Goal: Task Accomplishment & Management: Manage account settings

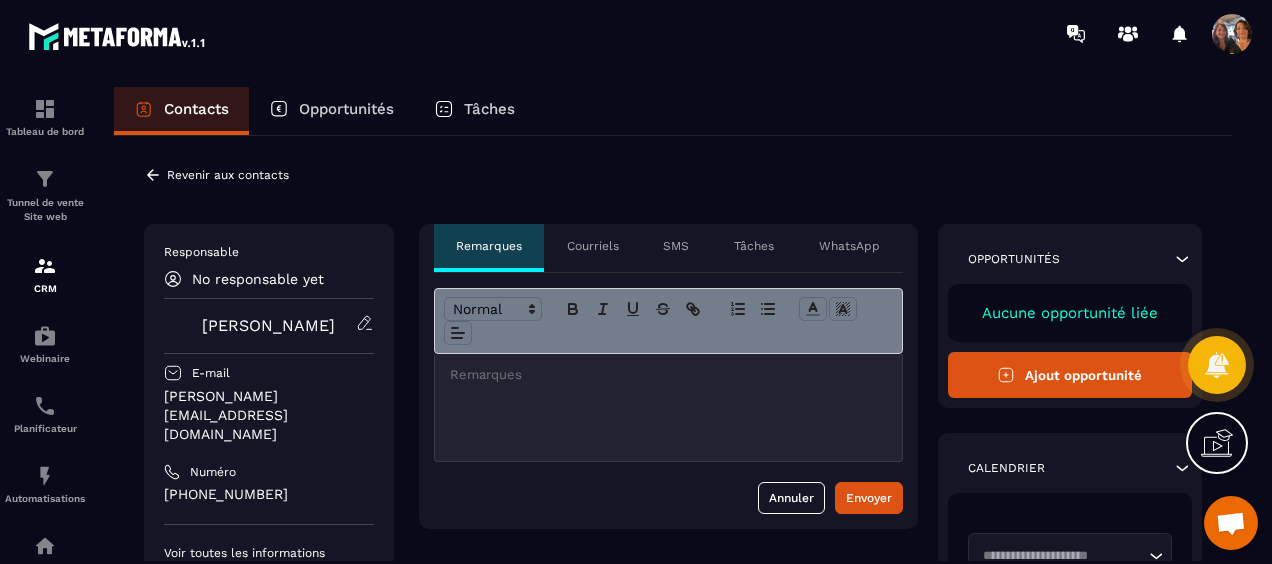
scroll to position [4307, 0]
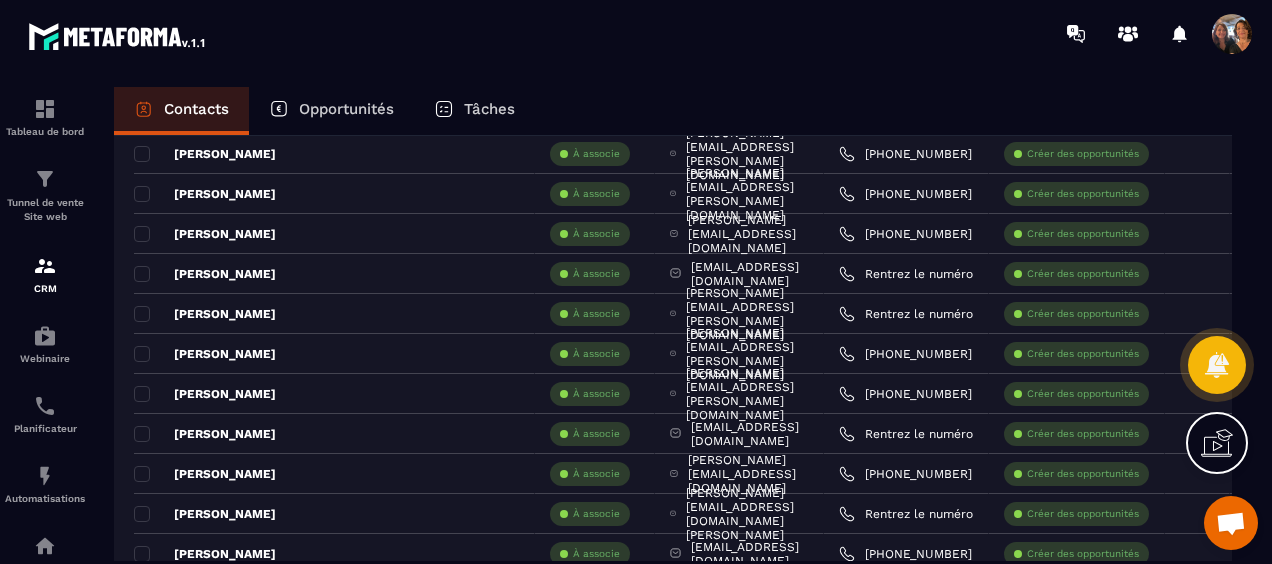
scroll to position [600, 0]
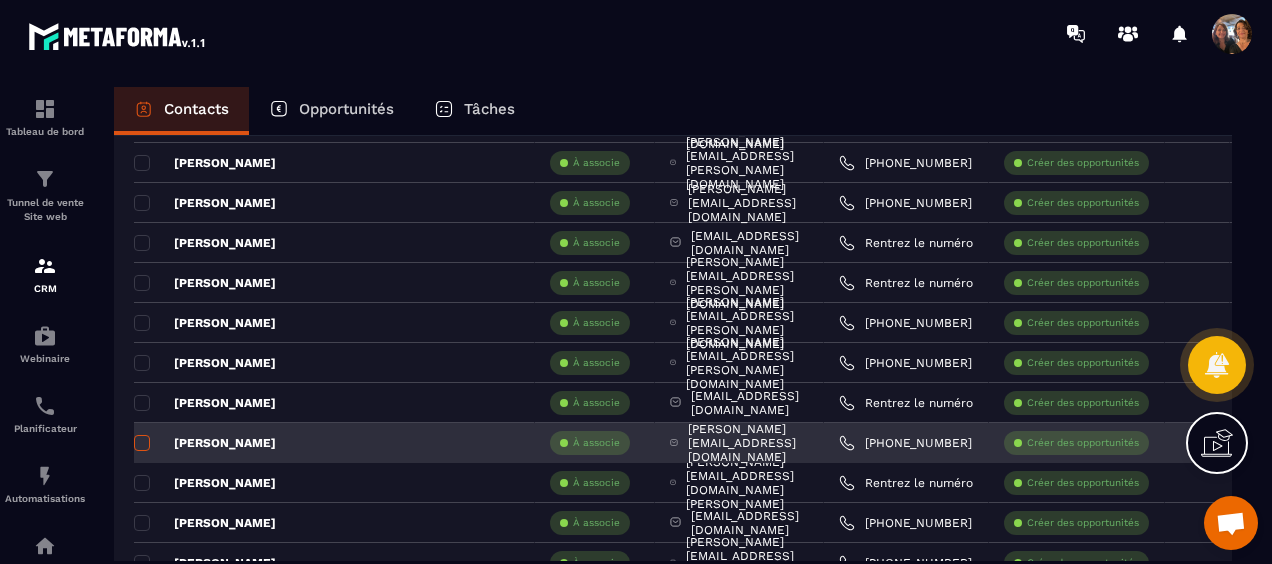
click at [136, 440] on span at bounding box center [142, 443] width 16 height 16
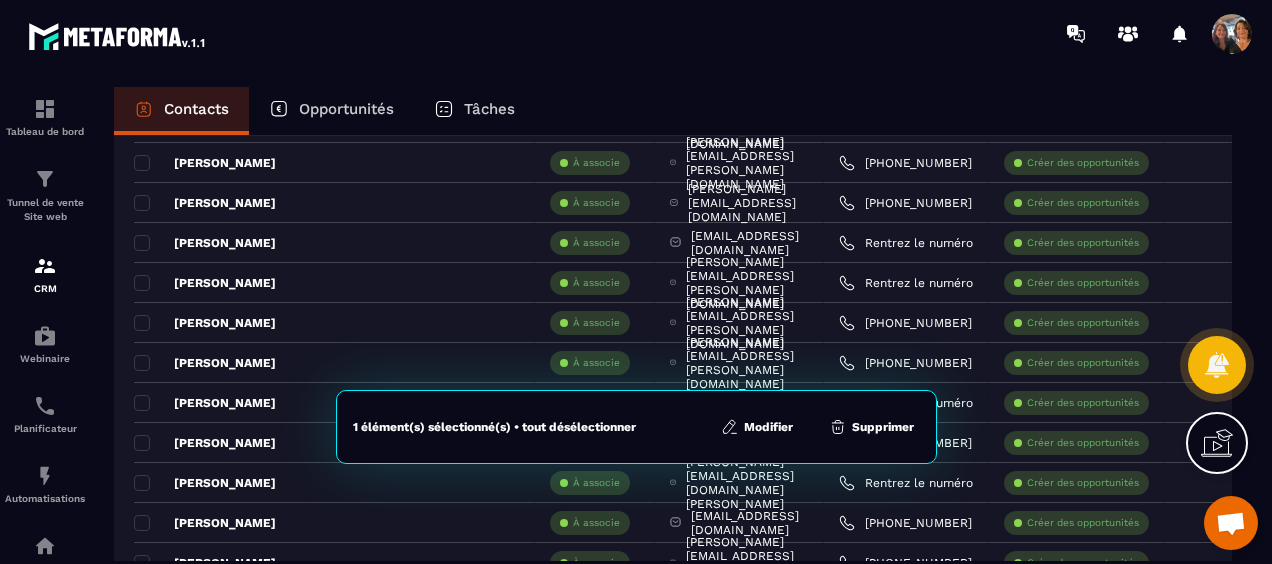
click at [758, 423] on button "Modifier" at bounding box center [757, 427] width 84 height 20
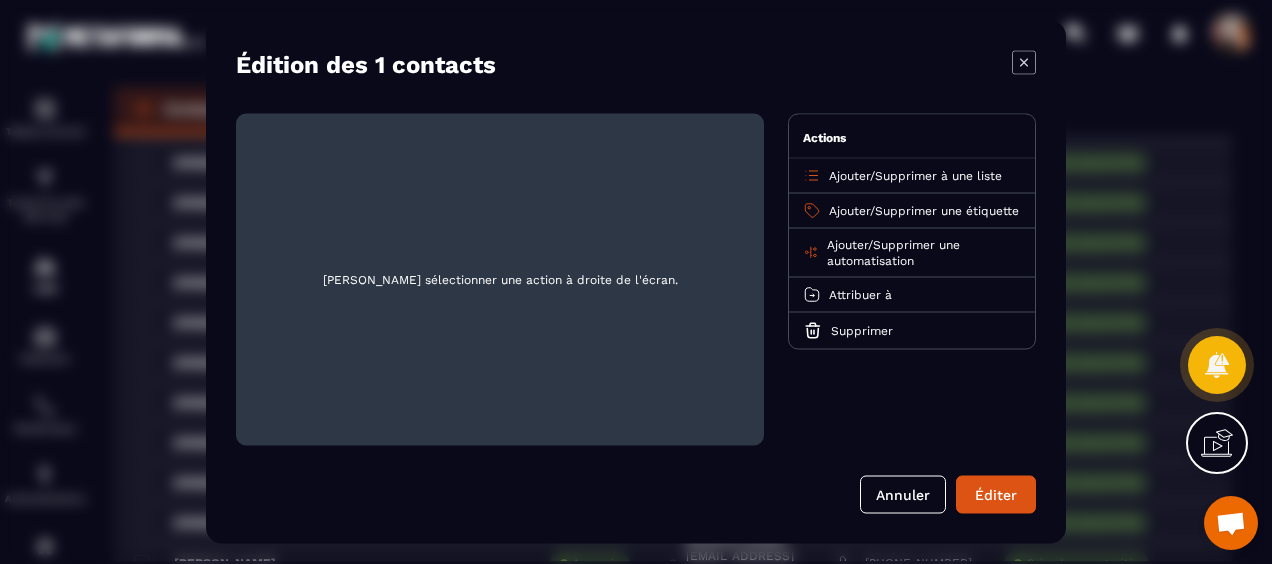
click at [840, 204] on span "Ajouter" at bounding box center [849, 211] width 41 height 14
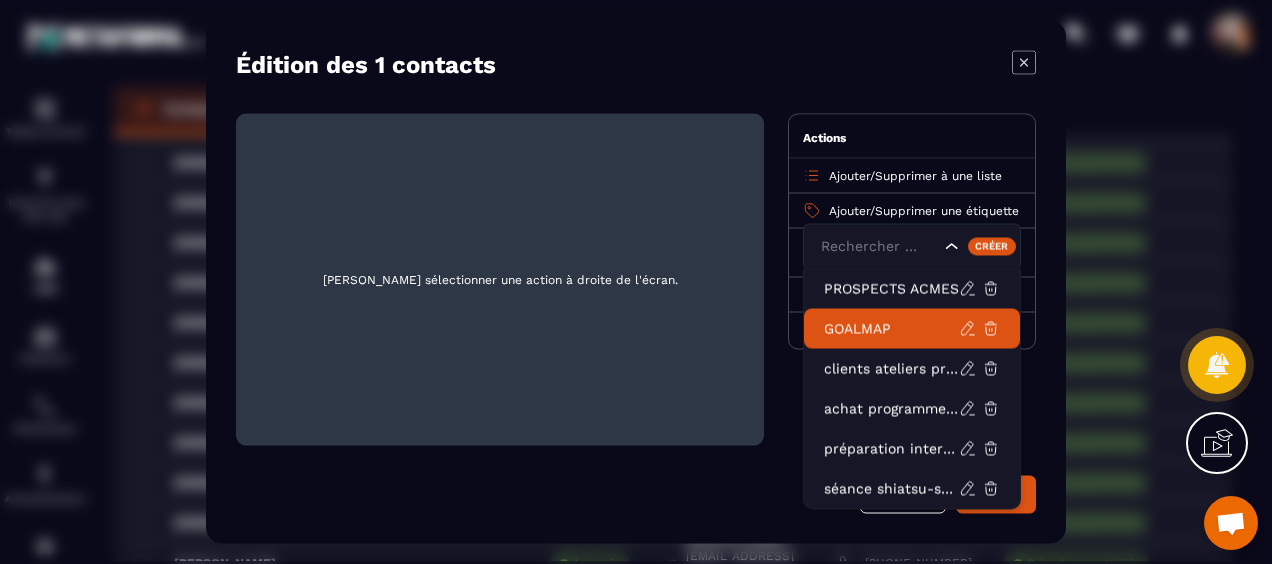
click at [862, 319] on p "GOALMAP" at bounding box center [891, 329] width 135 height 20
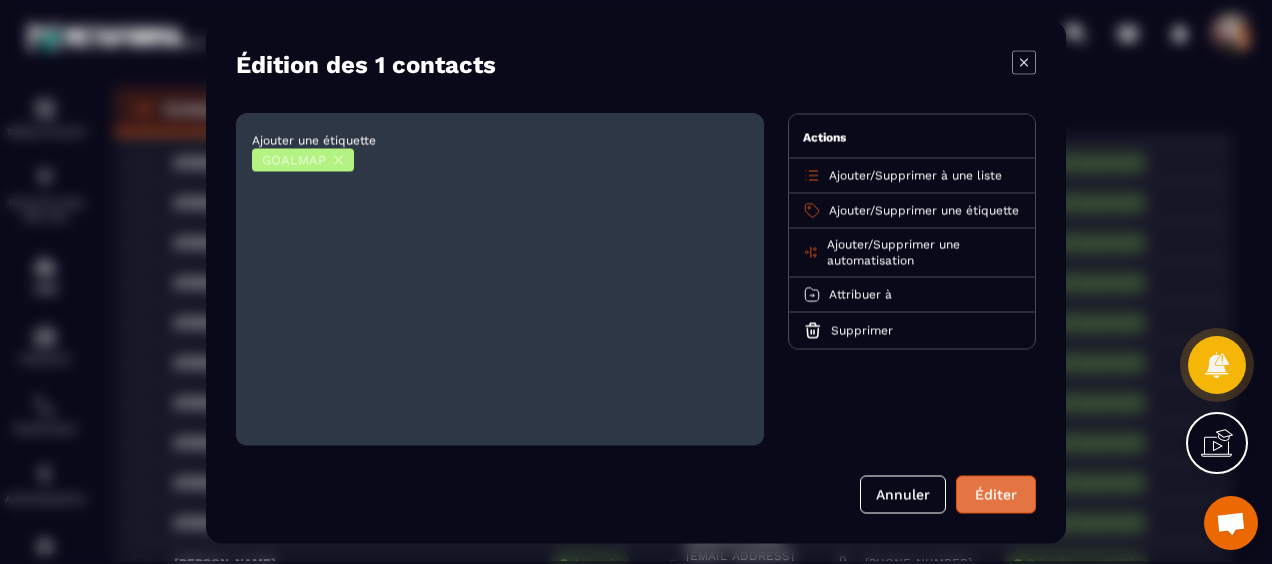
click at [993, 490] on button "Éditer" at bounding box center [996, 495] width 80 height 38
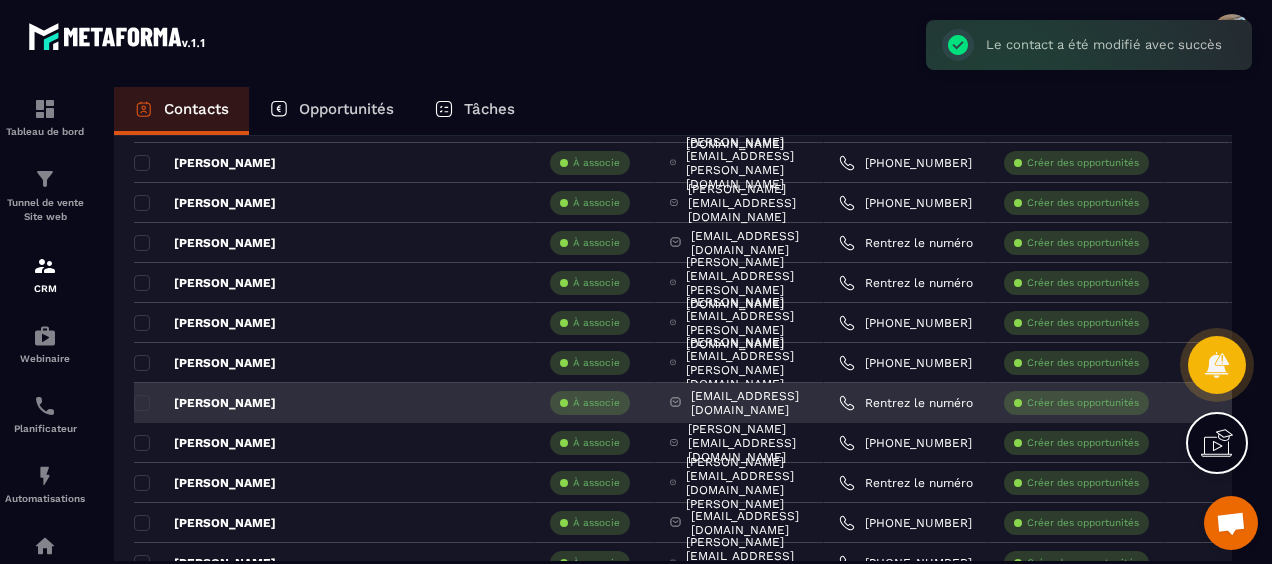
scroll to position [700, 0]
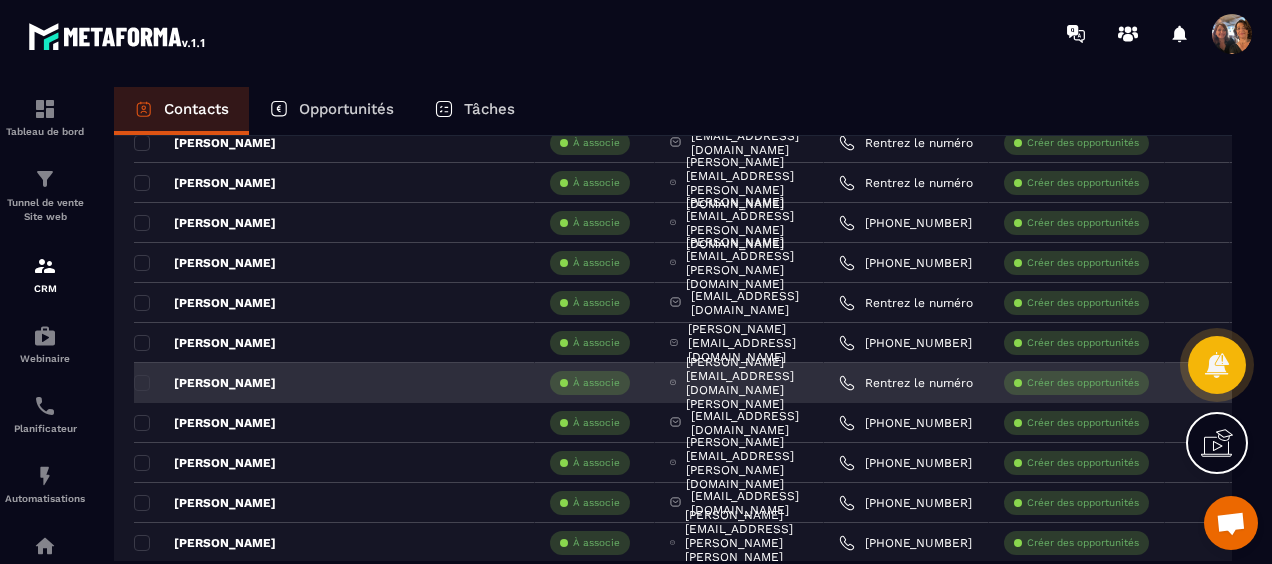
click at [198, 387] on p "[PERSON_NAME]" at bounding box center [205, 383] width 142 height 16
